Goal: Task Accomplishment & Management: Manage account settings

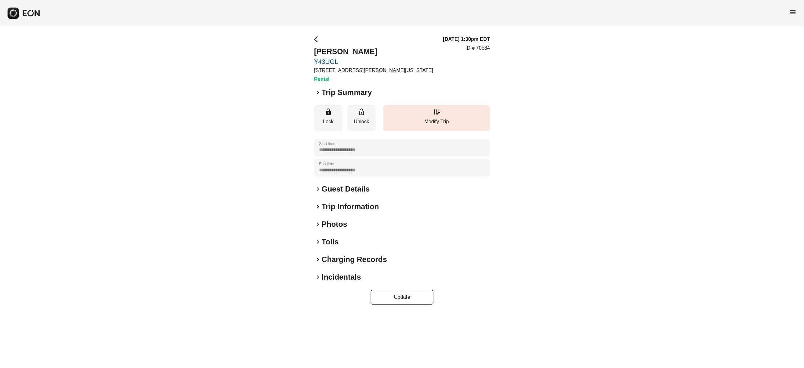
click at [332, 223] on h2 "Photos" at bounding box center [334, 224] width 25 height 10
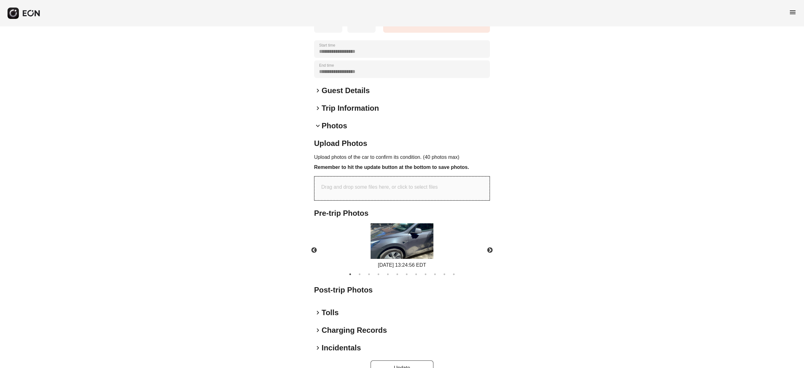
scroll to position [114, 0]
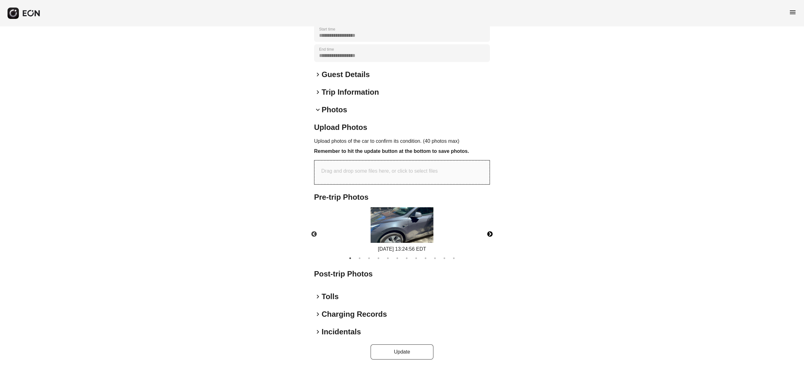
click at [493, 236] on button "Next" at bounding box center [490, 234] width 22 height 22
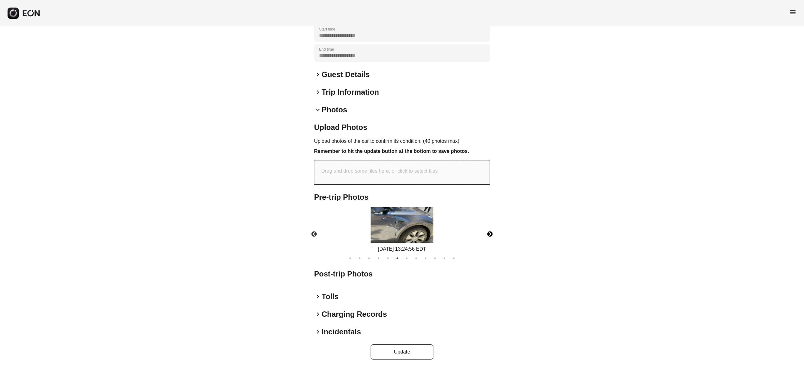
click at [493, 236] on button "Next" at bounding box center [490, 234] width 22 height 22
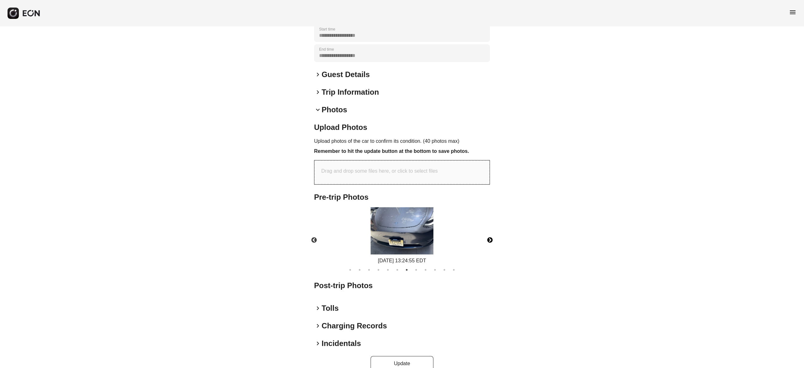
click at [493, 236] on button "Next" at bounding box center [490, 240] width 22 height 22
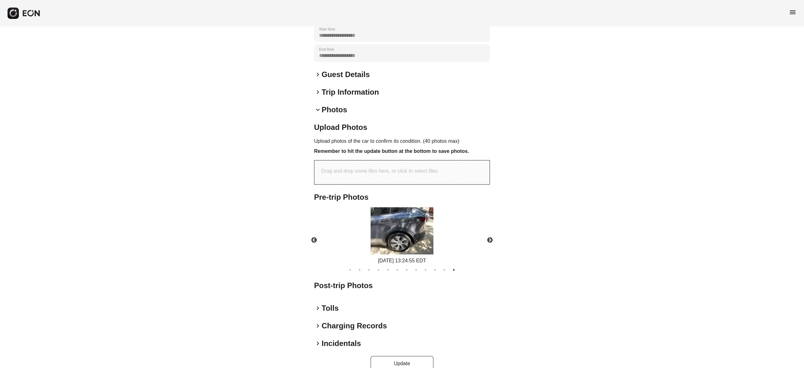
click at [403, 160] on div "Drag and drop some files here, or click to select files" at bounding box center [401, 172] width 175 height 24
type input "**********"
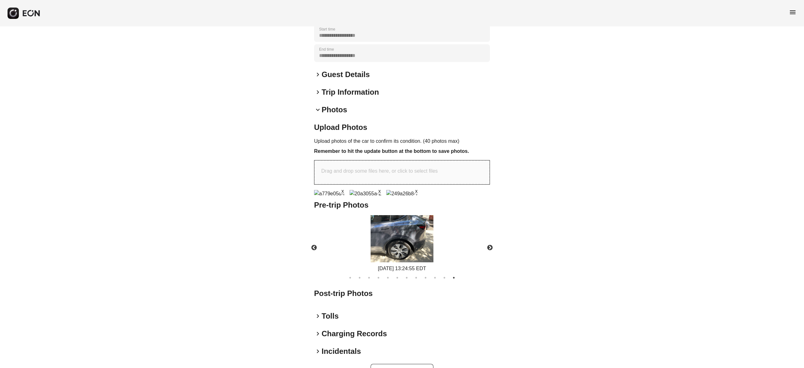
scroll to position [168, 0]
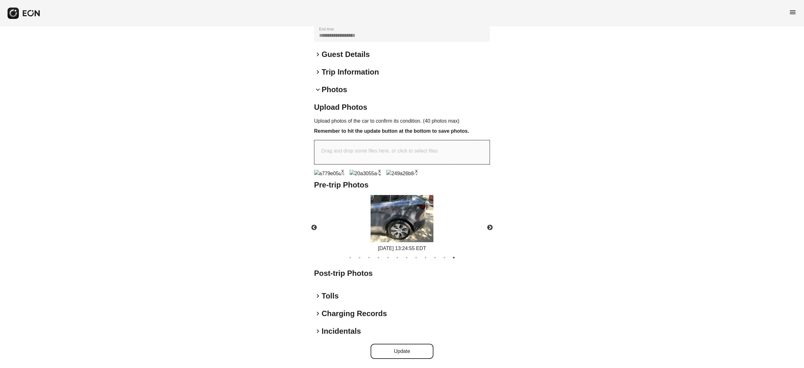
click at [411, 351] on button "Update" at bounding box center [402, 350] width 63 height 15
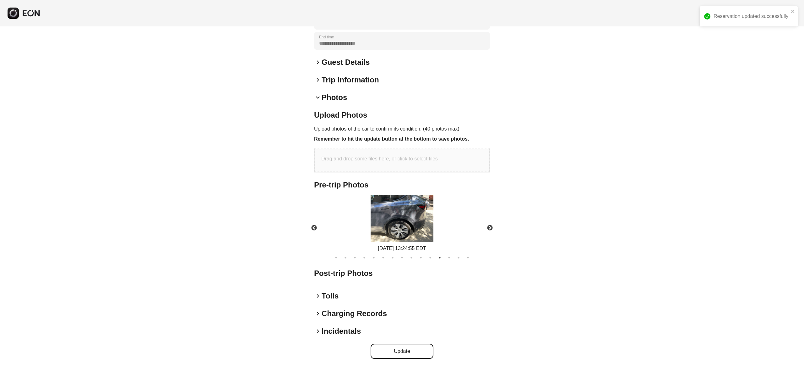
scroll to position [126, 0]
